Goal: Task Accomplishment & Management: Manage account settings

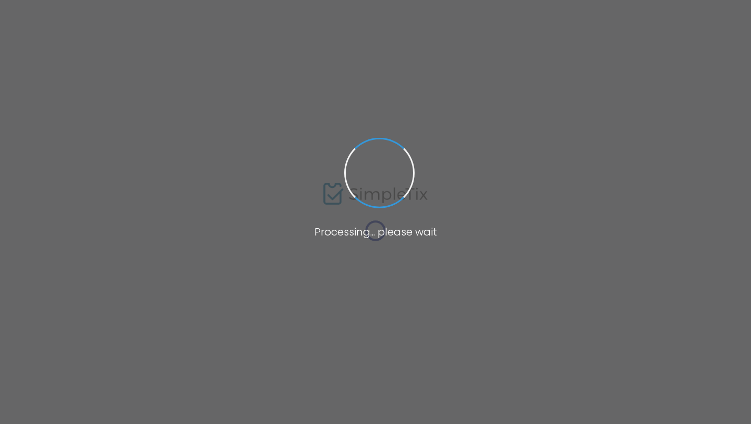
click at [399, 255] on span at bounding box center [375, 212] width 751 height 424
click at [351, 274] on span at bounding box center [375, 212] width 751 height 424
